Goal: Navigation & Orientation: Understand site structure

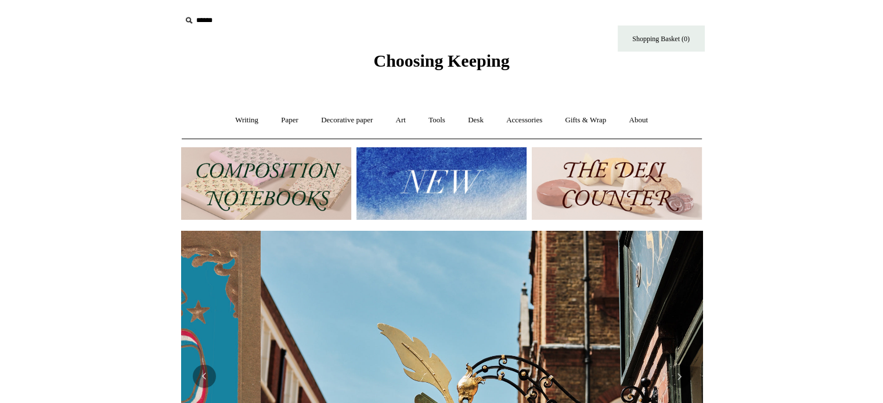
scroll to position [0, 521]
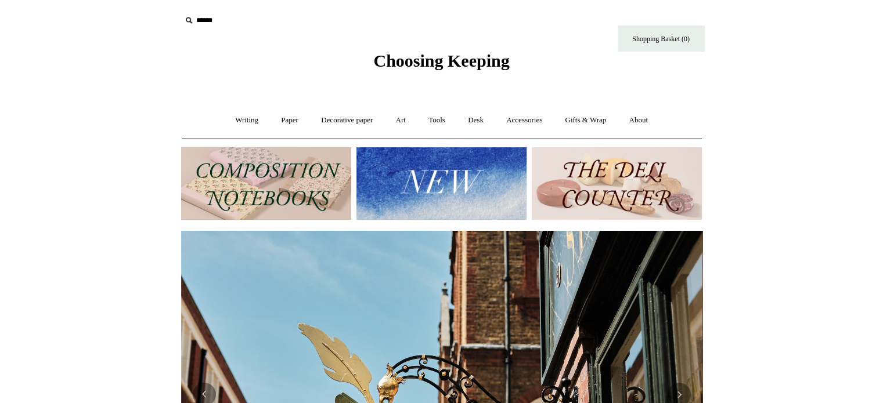
click at [311, 183] on img at bounding box center [266, 183] width 170 height 73
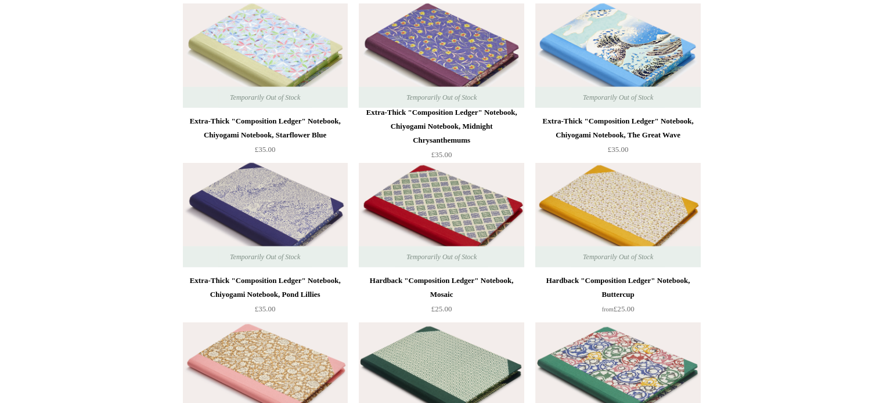
scroll to position [3021, 0]
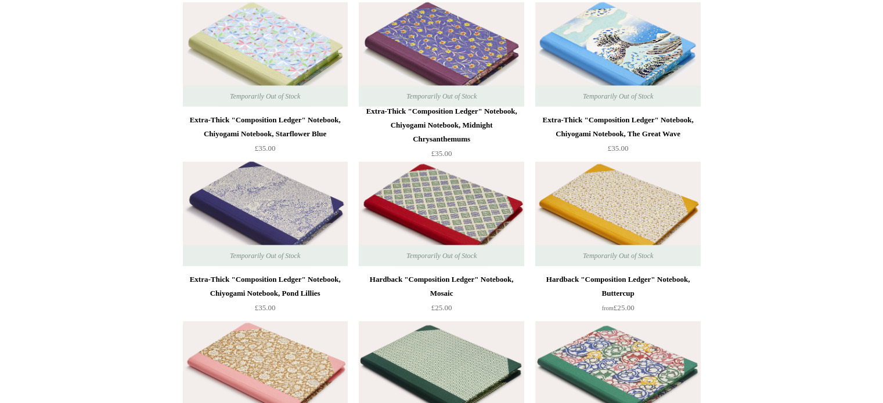
click at [590, 222] on img at bounding box center [617, 214] width 165 height 104
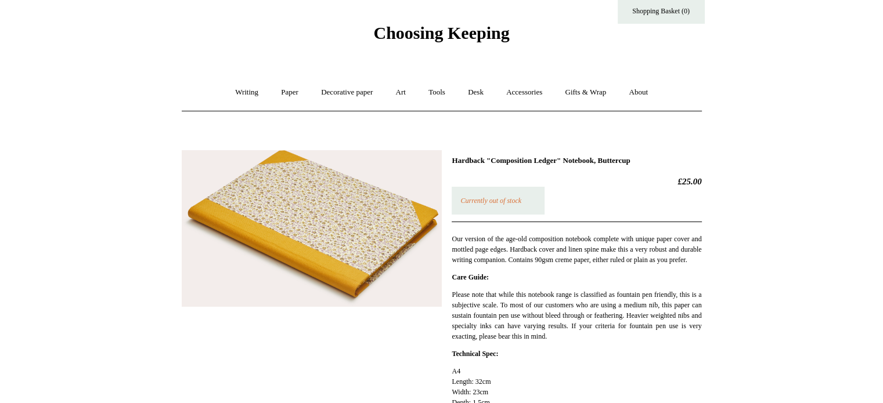
scroll to position [28, 0]
click at [303, 253] on img at bounding box center [312, 228] width 260 height 157
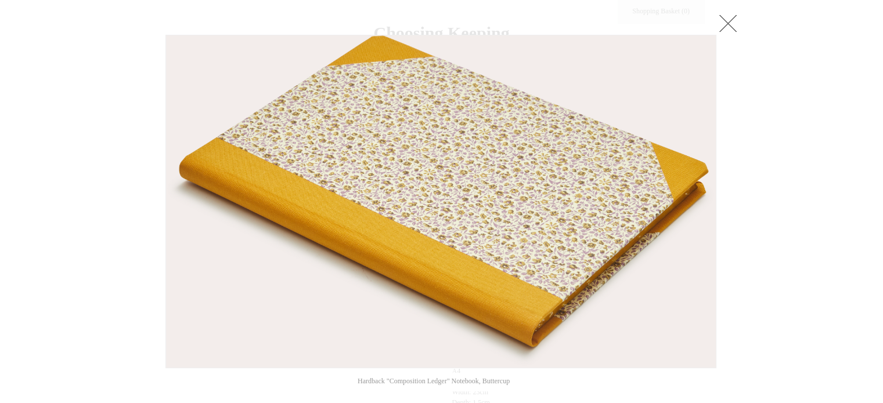
click at [729, 20] on link at bounding box center [727, 23] width 23 height 23
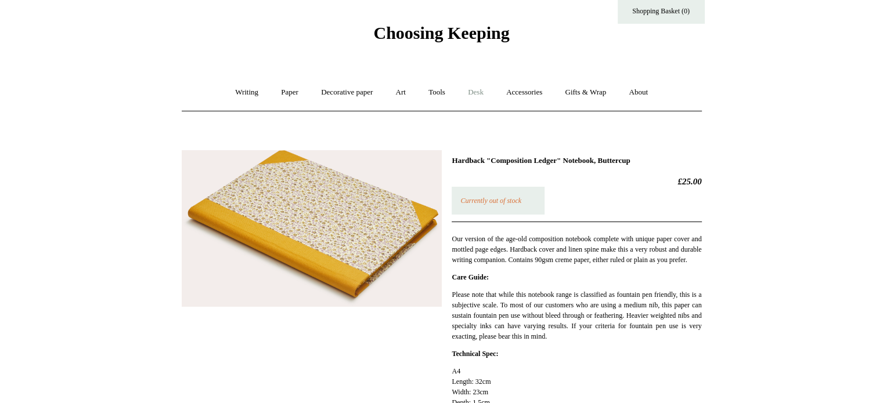
click at [480, 92] on link "Desk +" at bounding box center [475, 92] width 37 height 31
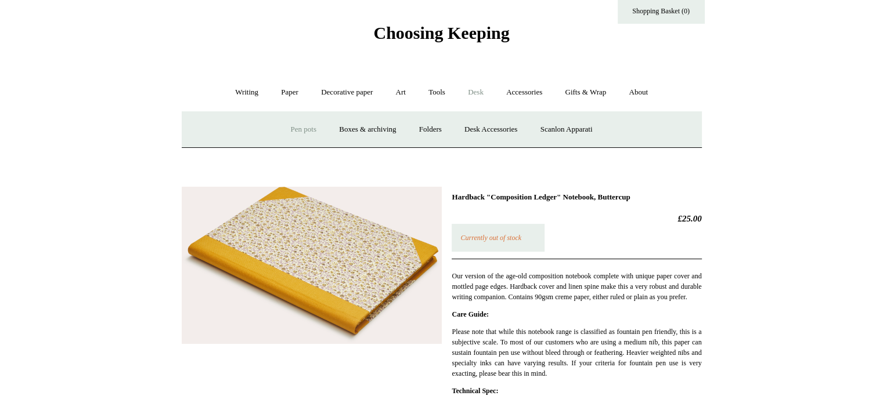
click at [306, 129] on link "Pen pots" at bounding box center [303, 129] width 46 height 31
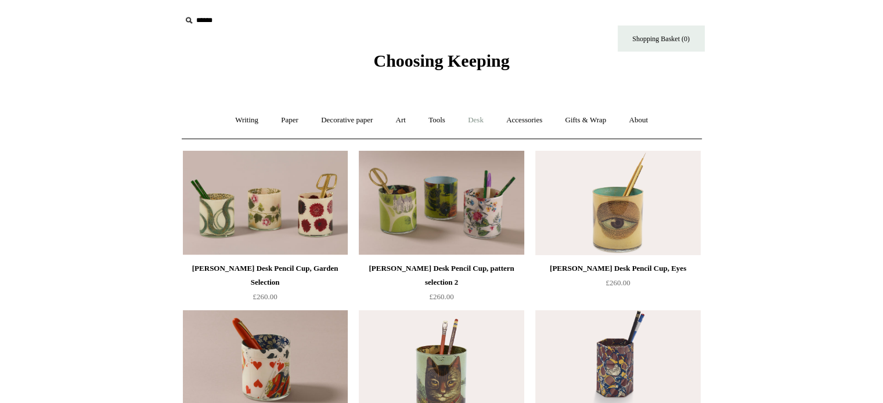
click at [482, 120] on link "Desk +" at bounding box center [475, 120] width 37 height 31
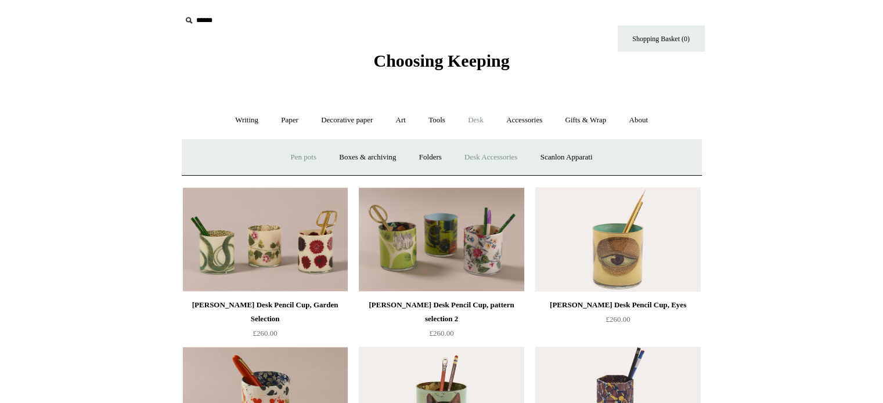
click at [484, 158] on link "Desk Accessories" at bounding box center [491, 157] width 74 height 31
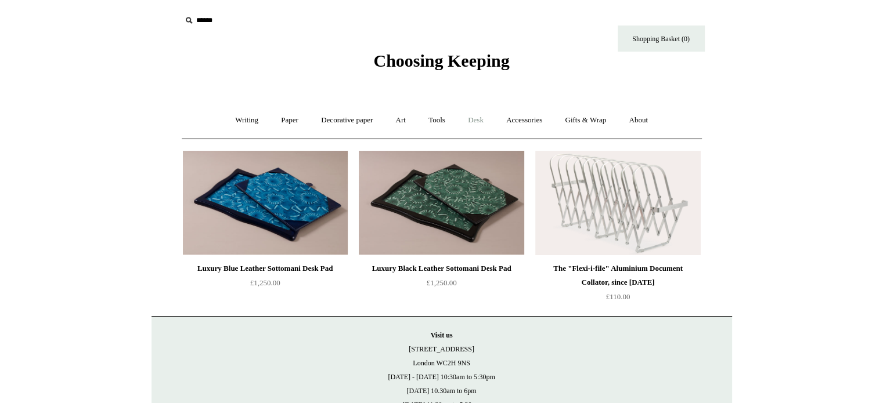
click at [477, 120] on link "Desk +" at bounding box center [475, 120] width 37 height 31
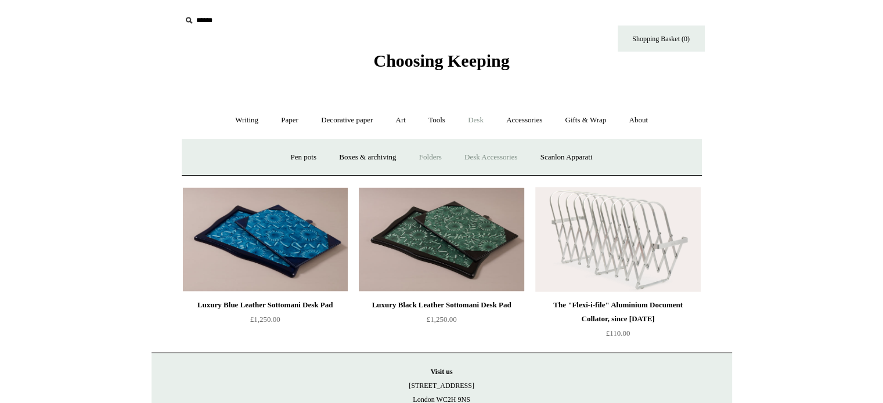
click at [425, 155] on link "Folders" at bounding box center [430, 157] width 44 height 31
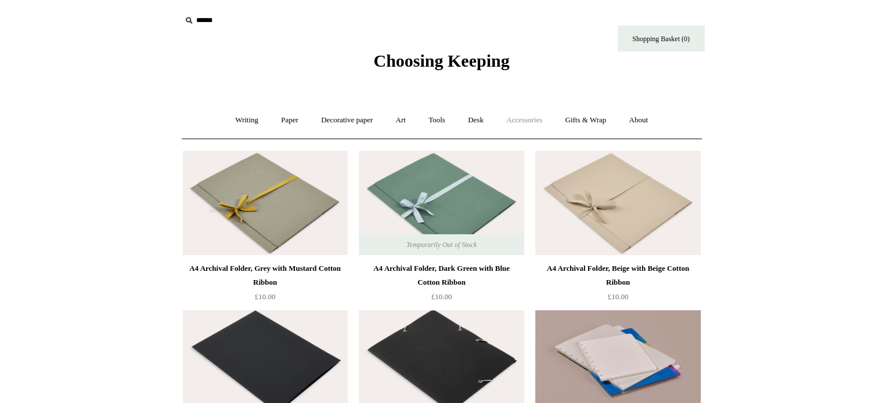
click at [520, 127] on link "Accessories +" at bounding box center [524, 120] width 57 height 31
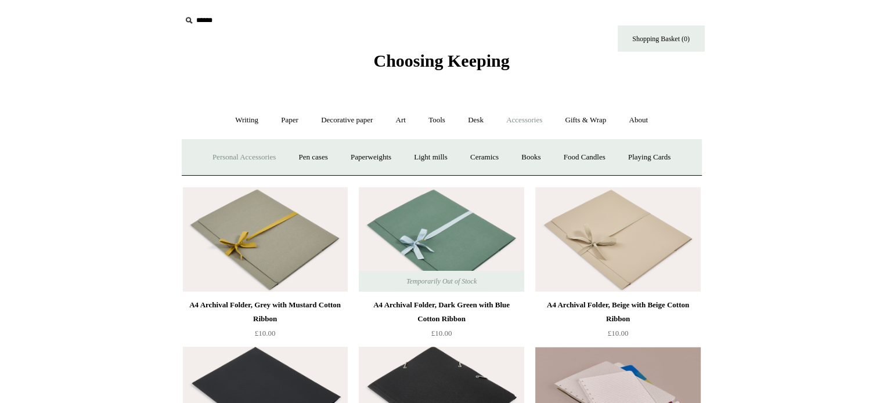
click at [247, 154] on link "Personal Accessories +" at bounding box center [244, 157] width 84 height 31
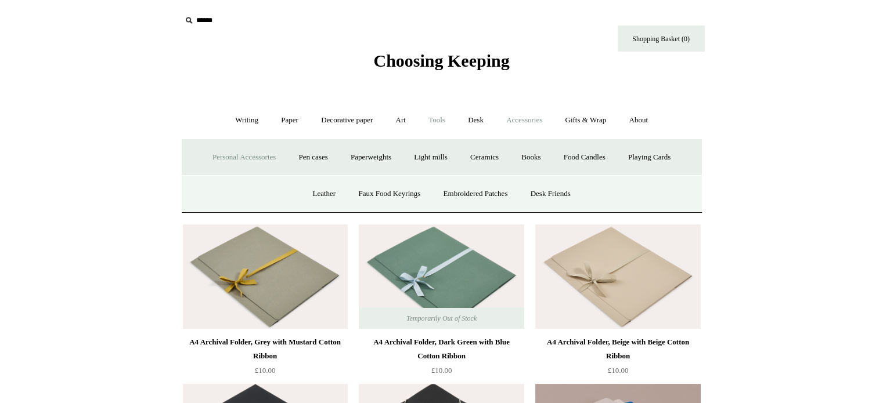
click at [437, 118] on link "Tools +" at bounding box center [437, 120] width 38 height 31
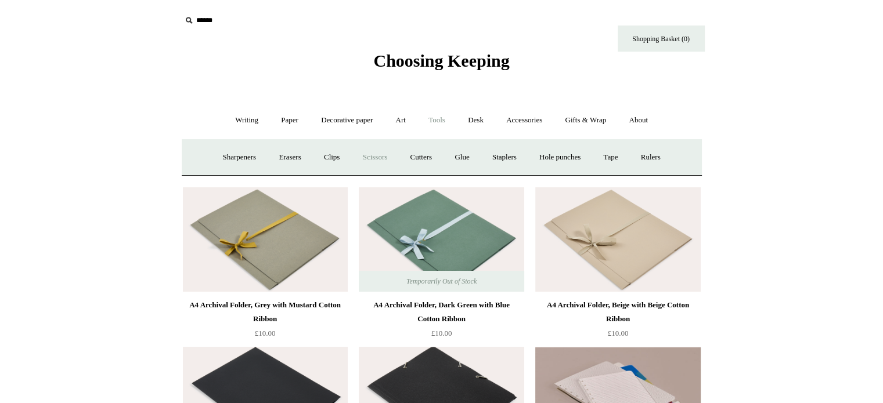
click at [368, 155] on link "Scissors" at bounding box center [375, 157] width 46 height 31
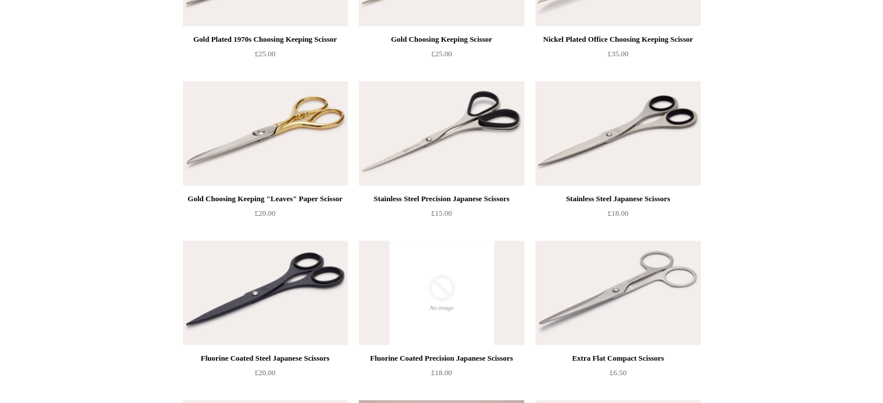
scroll to position [385, 0]
